Goal: Find specific page/section: Find specific page/section

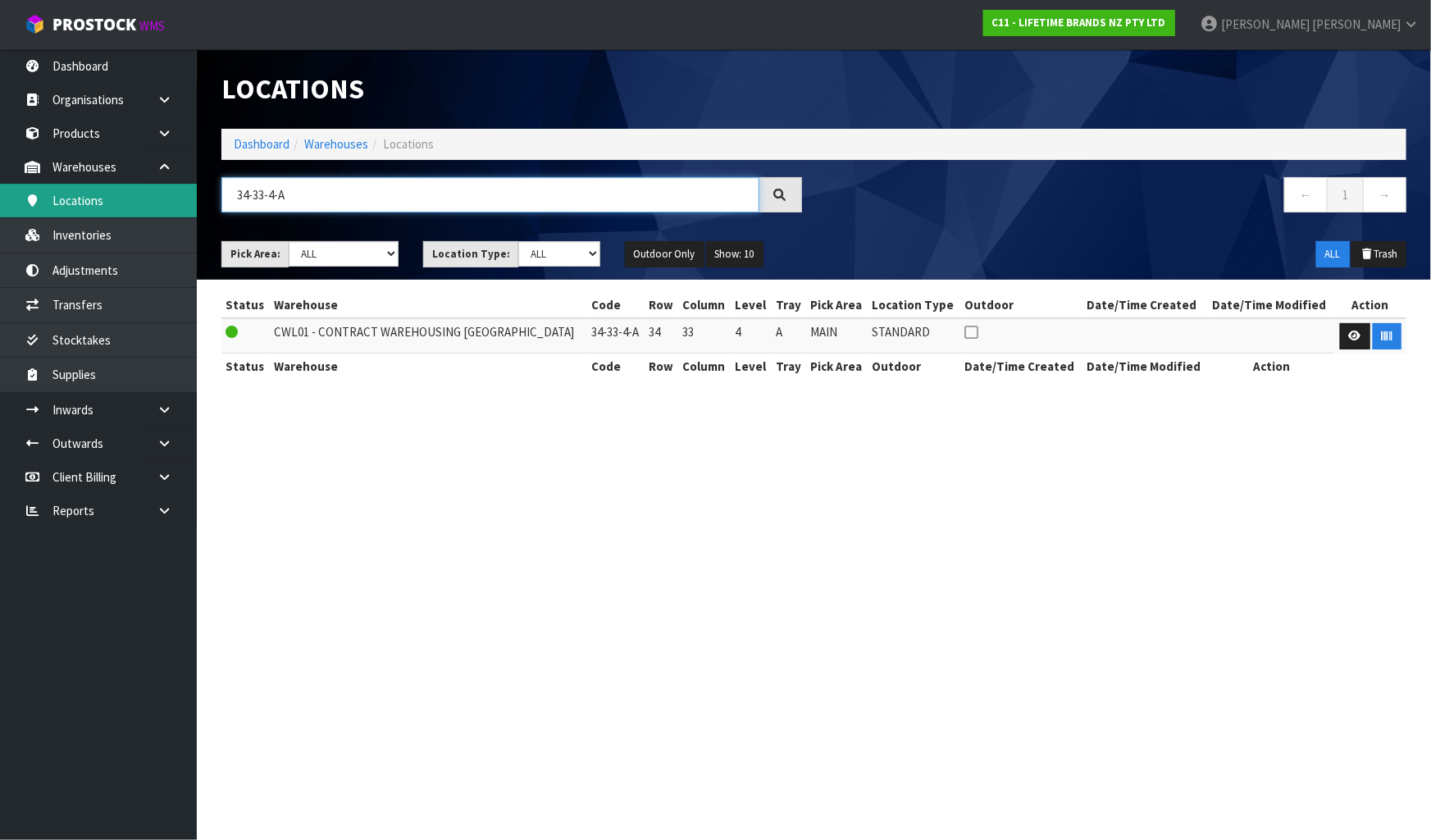
drag, startPoint x: 0, startPoint y: 0, endPoint x: 82, endPoint y: 186, distance: 203.3
click at [82, 186] on body "Toggle navigation ProStock WMS C11 - LIFETIME BRANDS NZ PTY LTD [PERSON_NAME] L…" at bounding box center [715, 420] width 1431 height 840
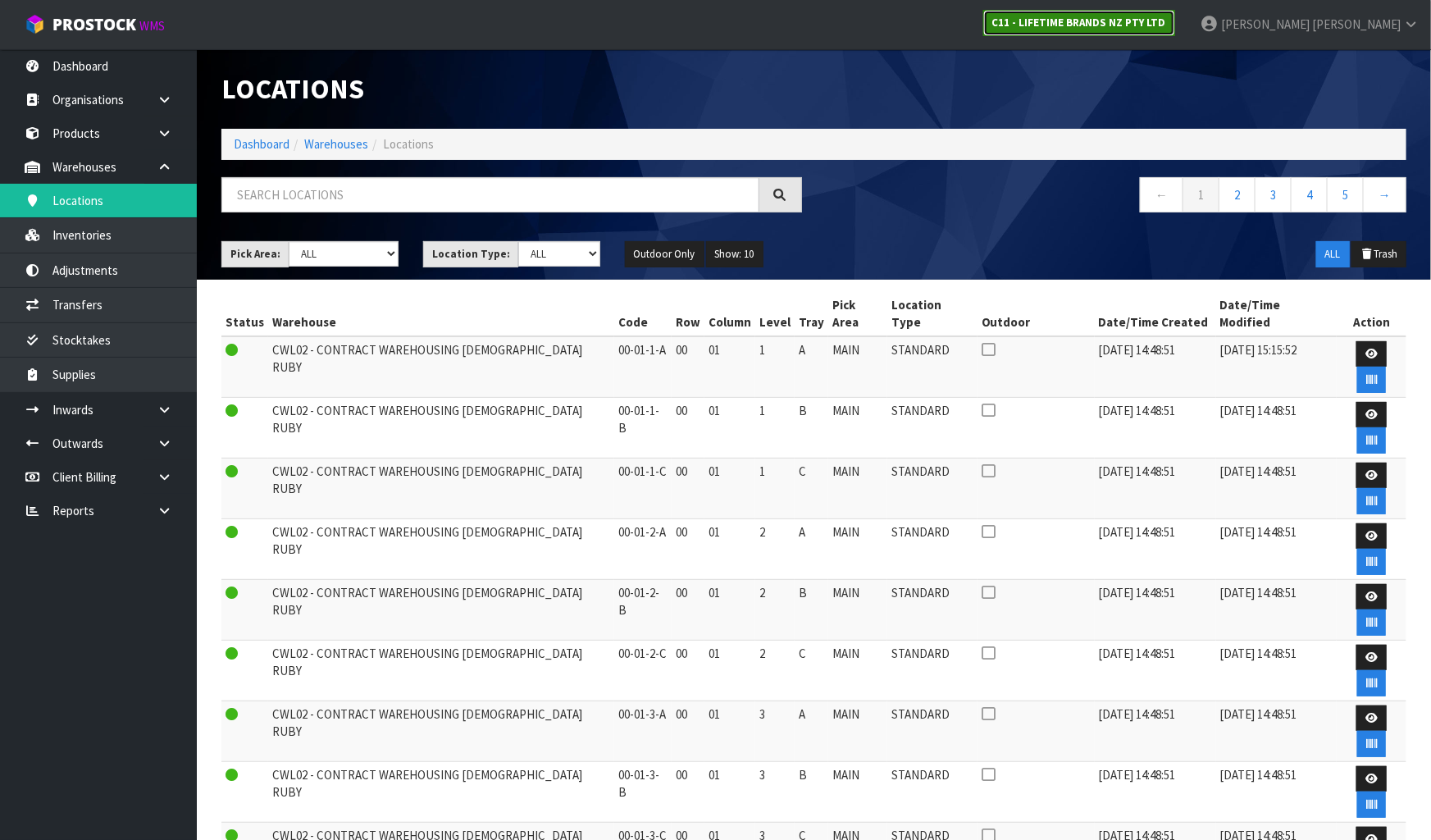
click at [1166, 19] on strong "C11 - LIFETIME BRANDS NZ PTY LTD" at bounding box center [1080, 22] width 174 height 14
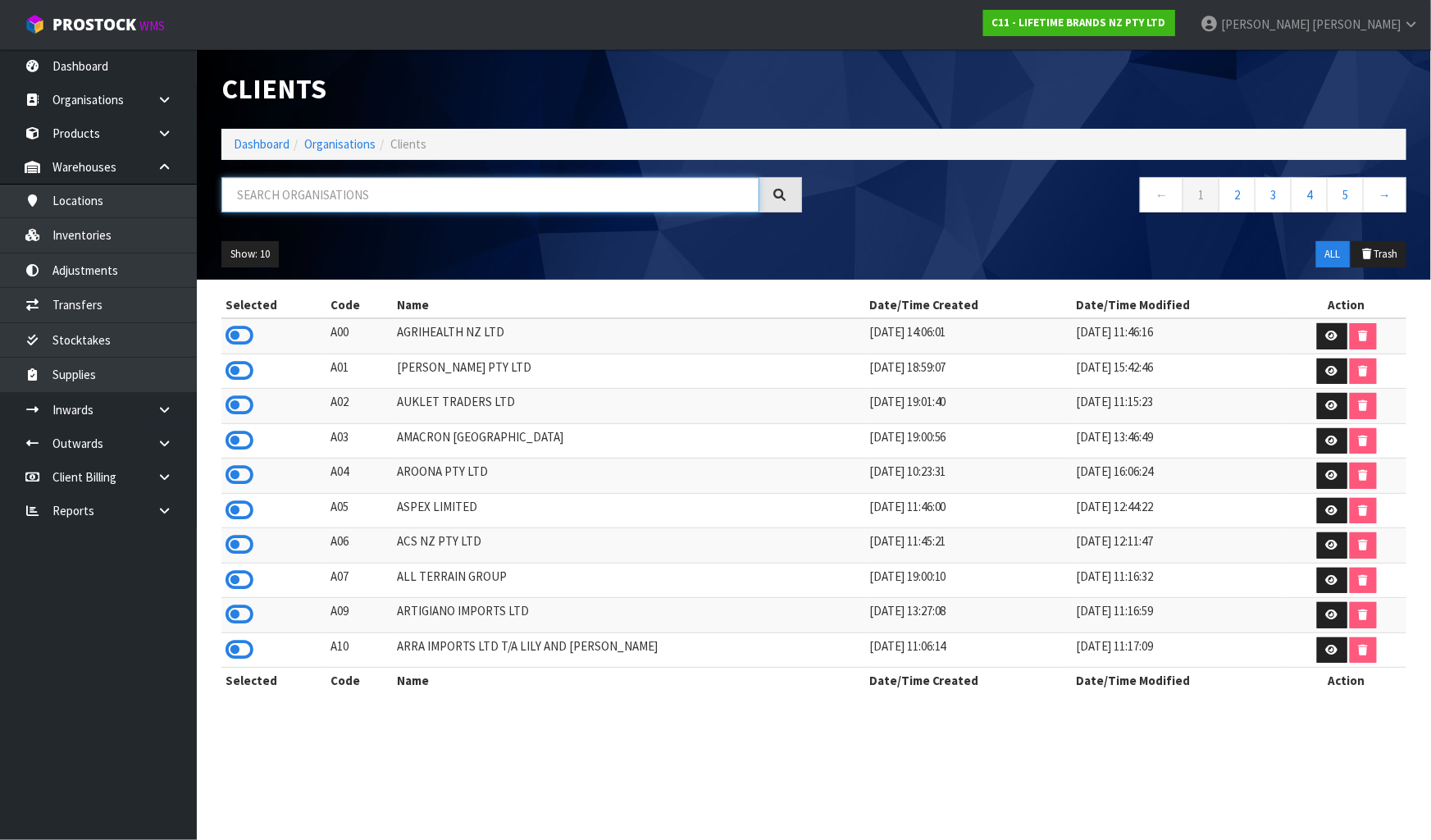
click at [346, 199] on input "text" at bounding box center [491, 194] width 538 height 35
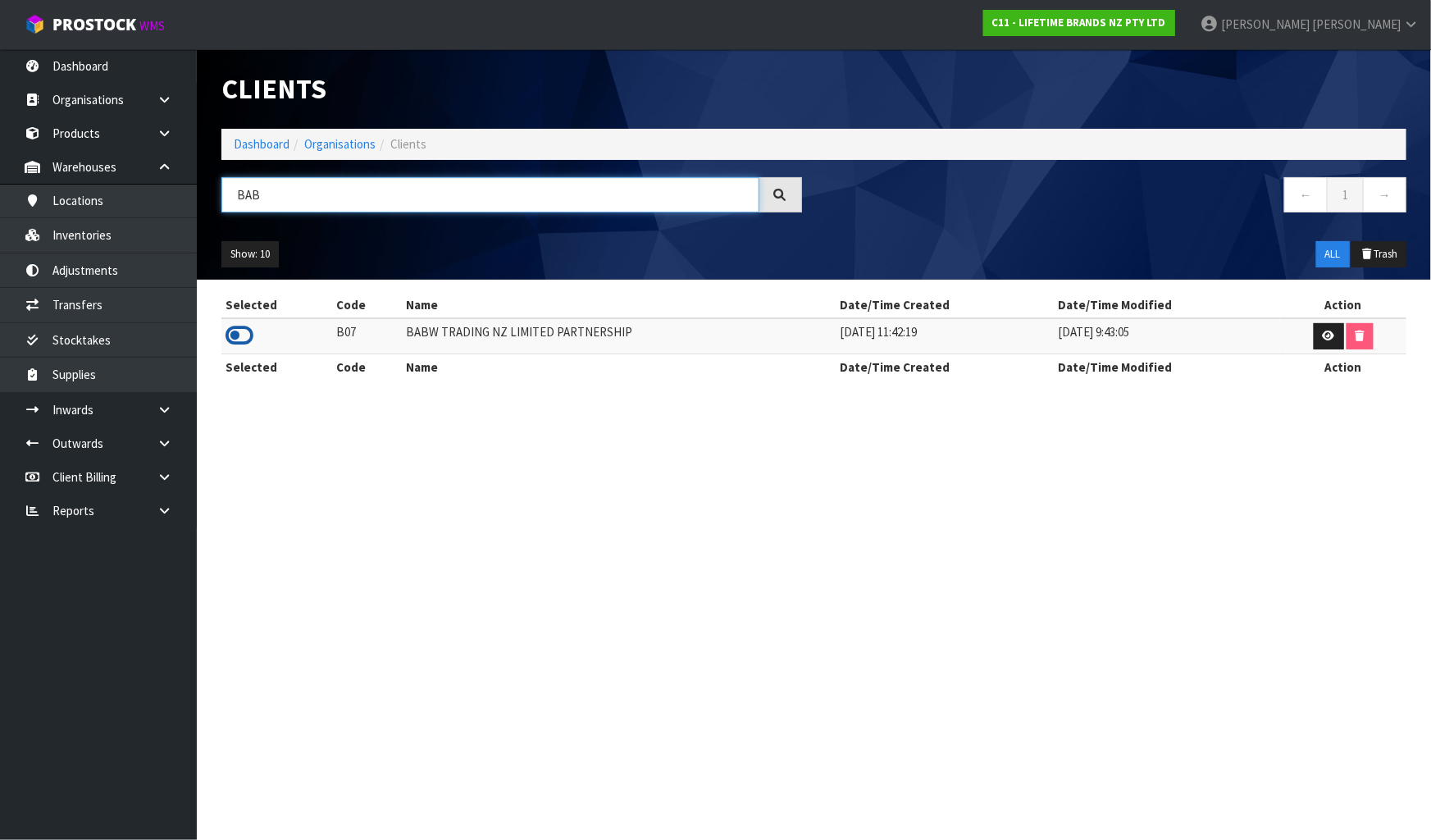
type input "BAB"
click at [244, 327] on icon at bounding box center [239, 335] width 27 height 25
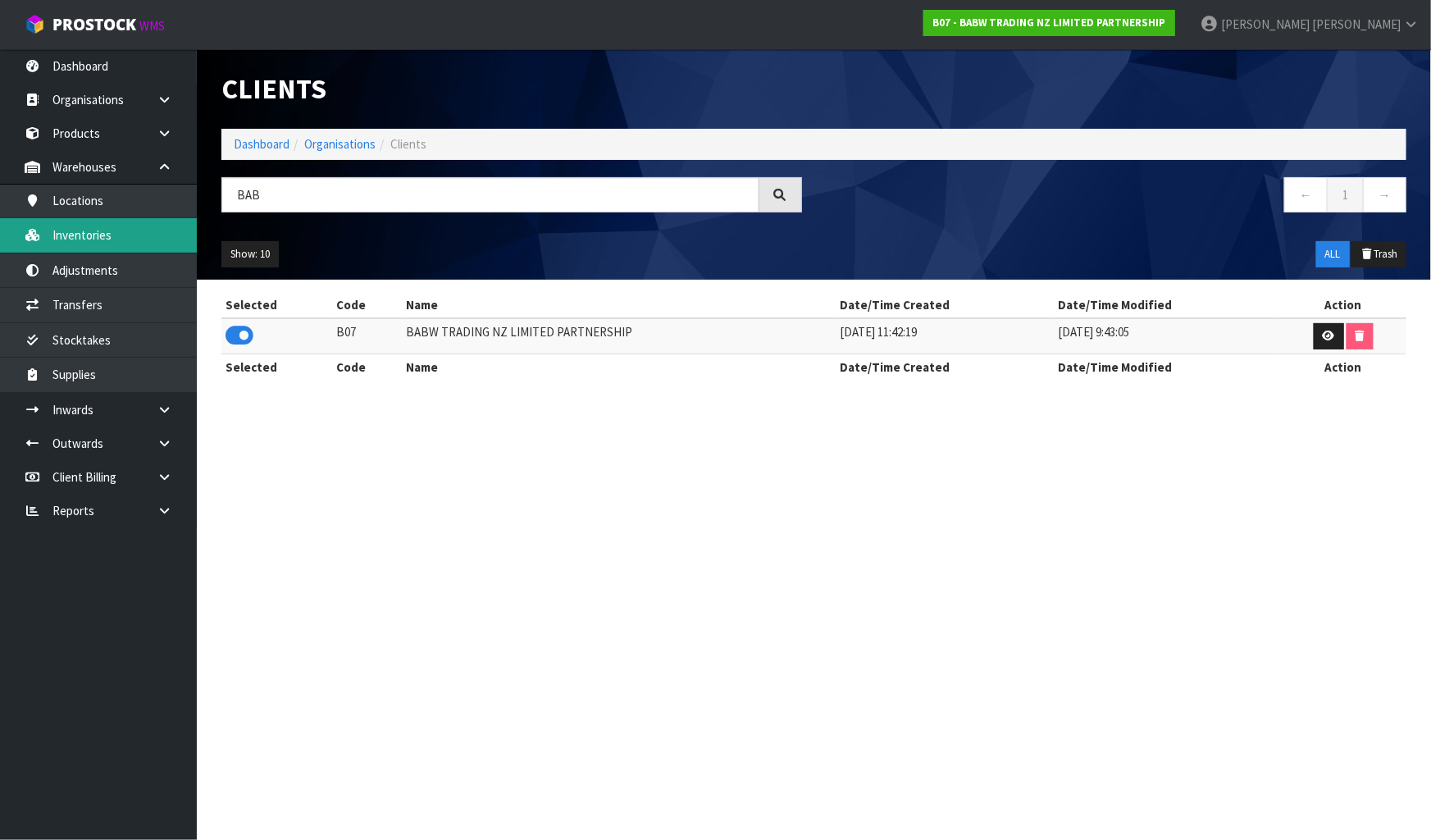
click at [80, 239] on link "Inventories" at bounding box center [98, 234] width 197 height 33
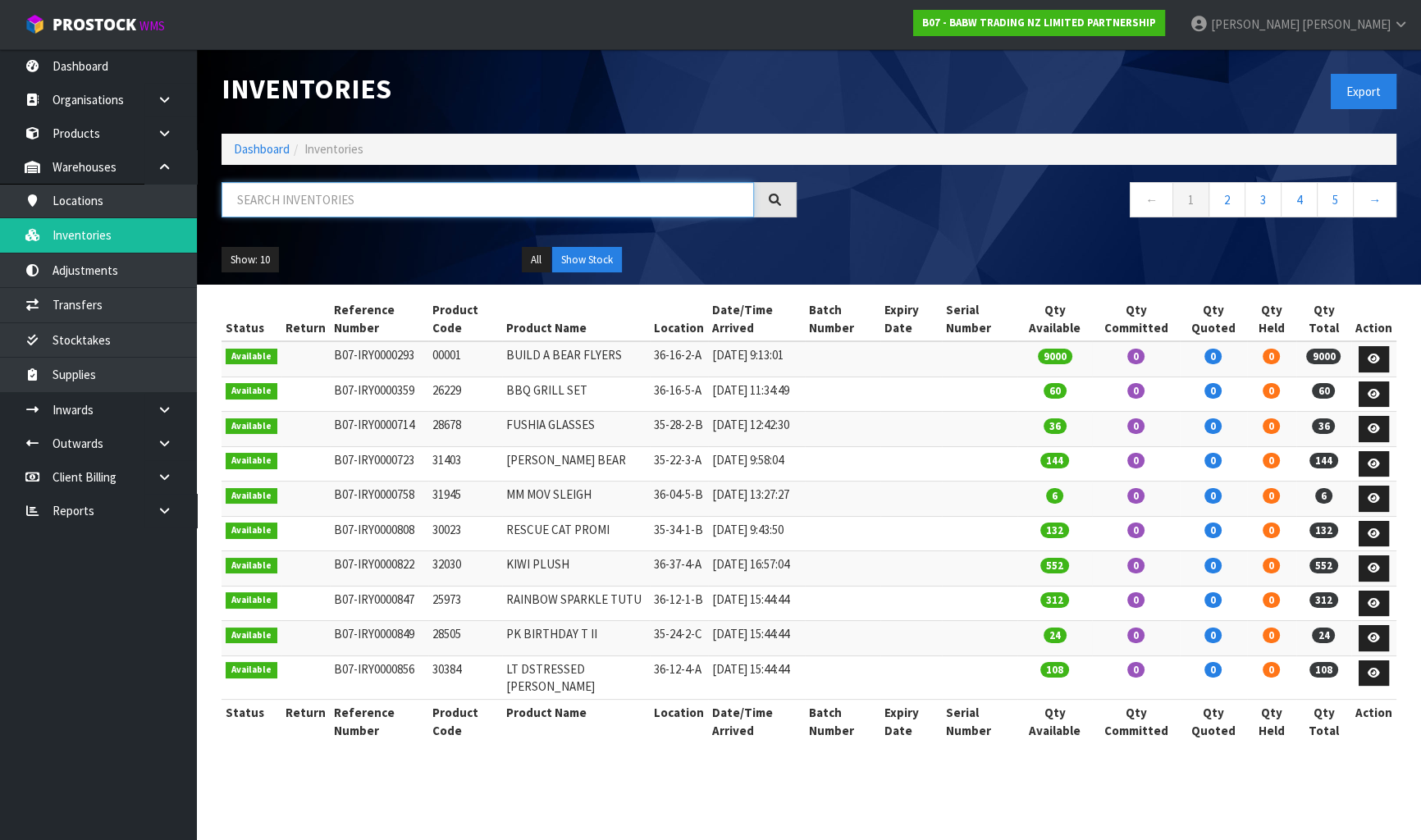
click at [261, 198] on input "text" at bounding box center [488, 199] width 532 height 35
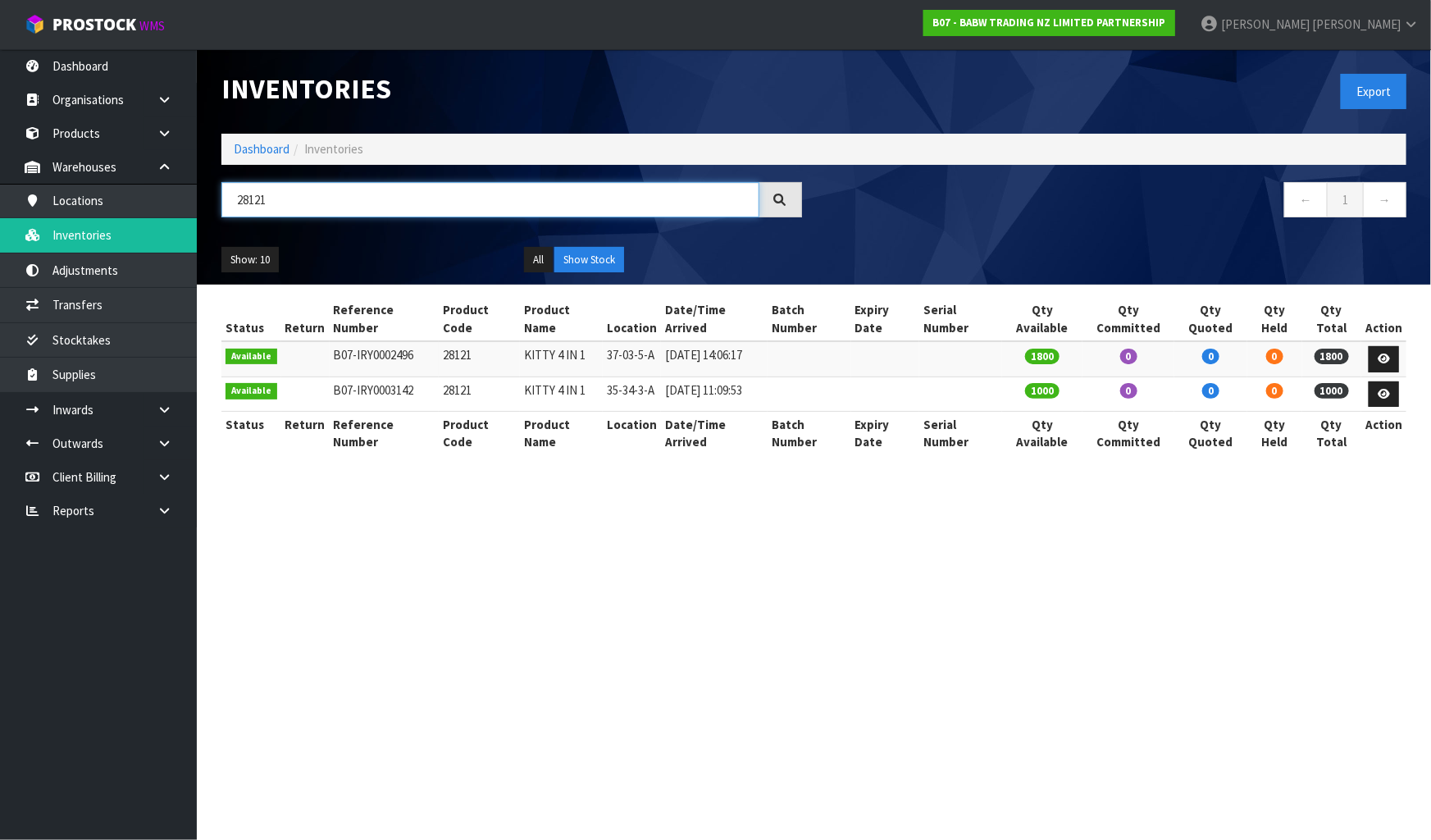
type input "28121"
